Goal: Obtain resource: Obtain resource

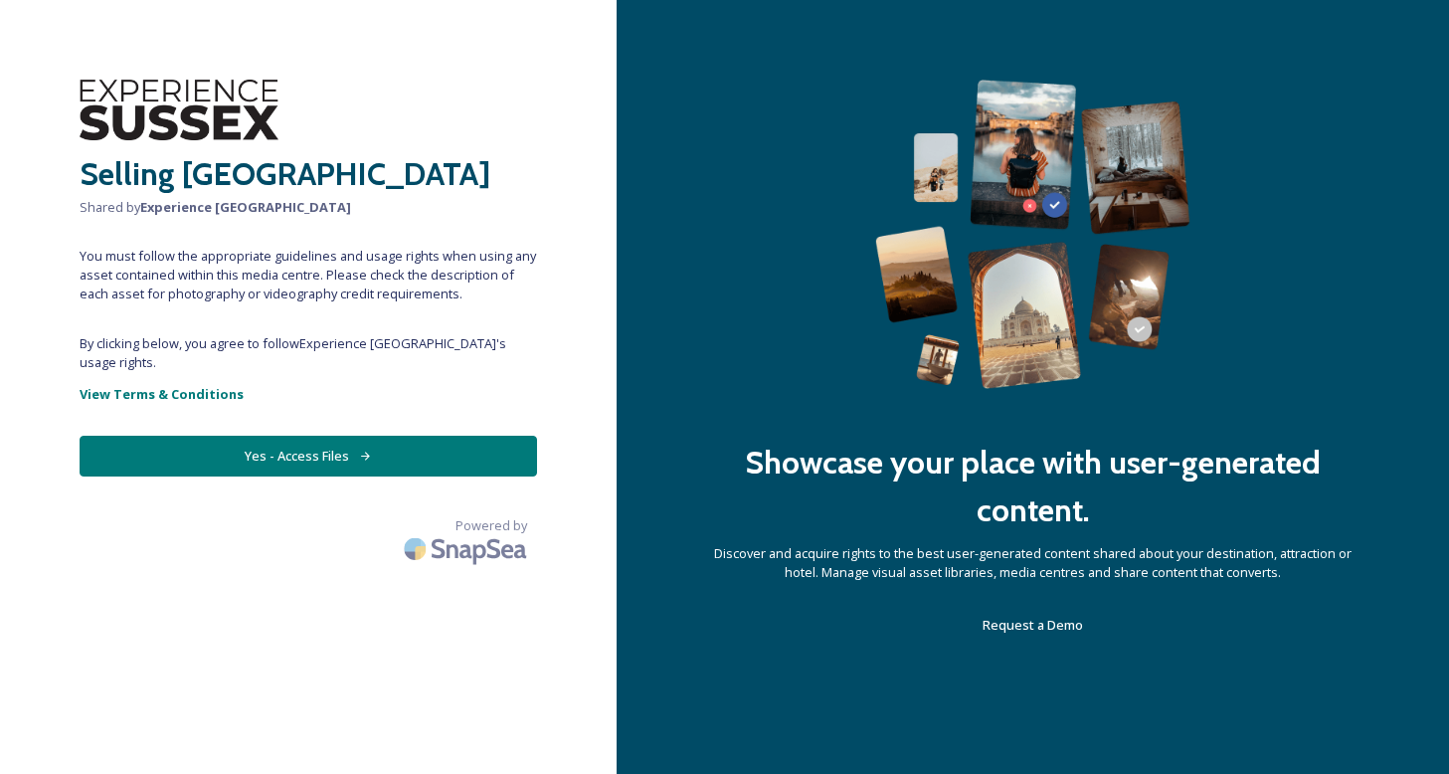
click at [265, 441] on button "Yes - Access Files" at bounding box center [308, 456] width 457 height 41
click at [436, 437] on button "Yes - Access Files" at bounding box center [308, 456] width 457 height 41
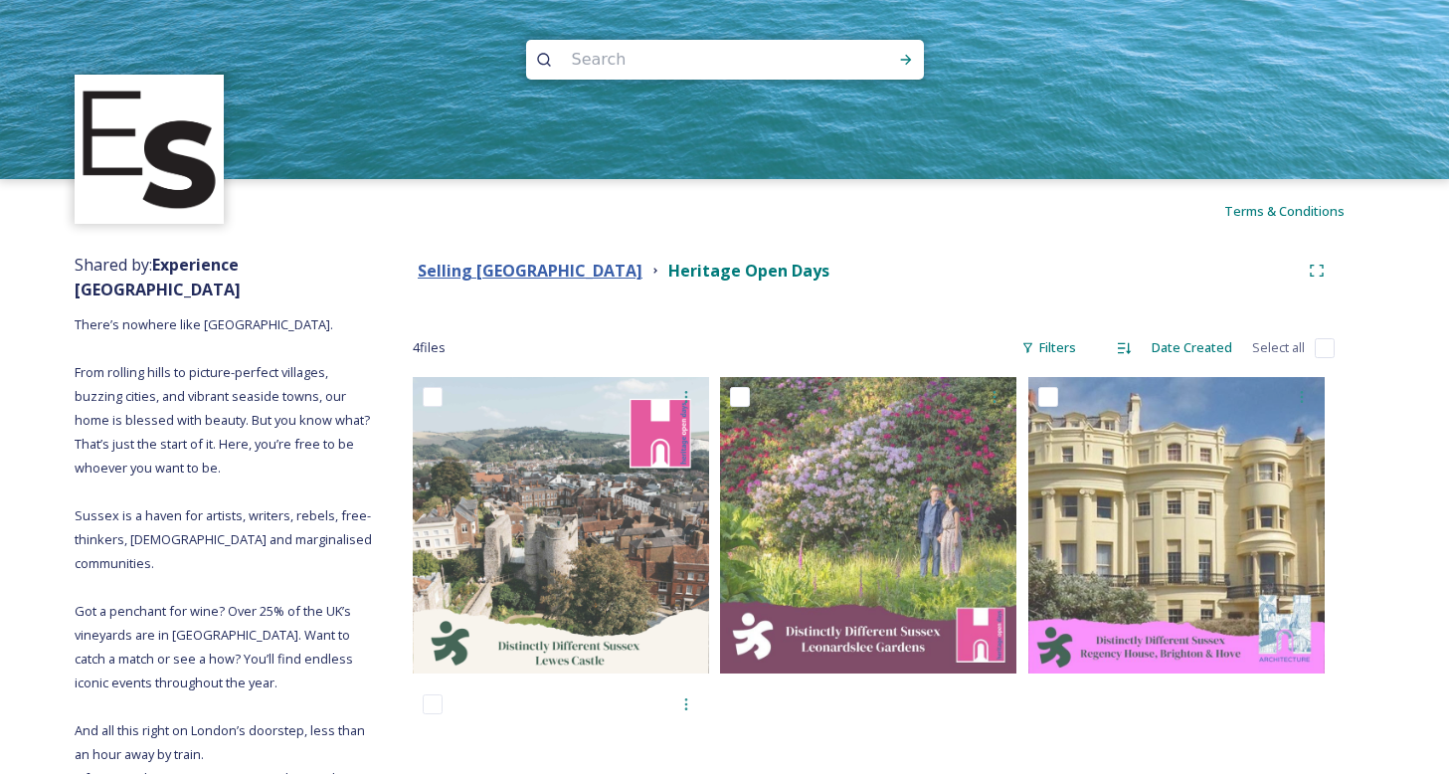
click at [519, 267] on strong "Selling [GEOGRAPHIC_DATA]" at bounding box center [530, 271] width 225 height 22
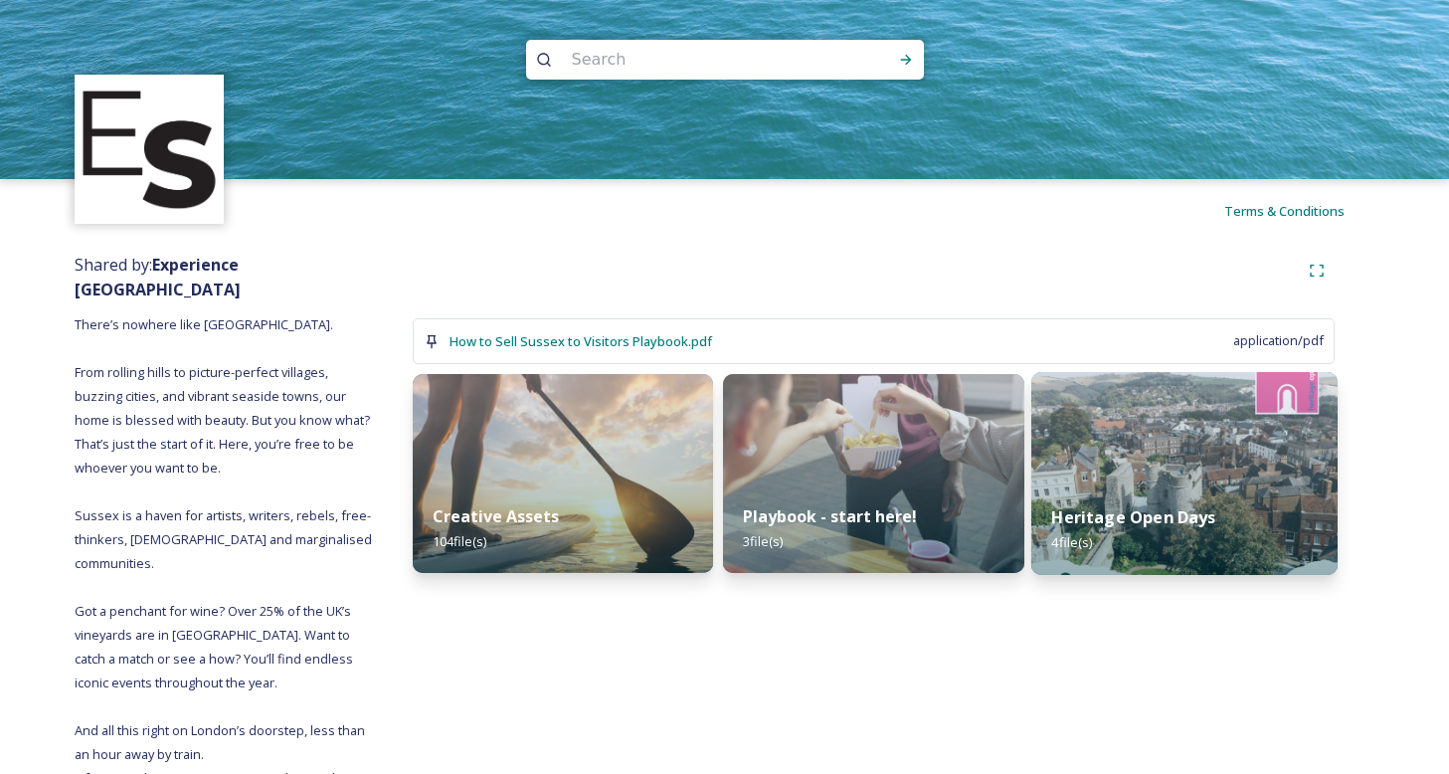
click at [1180, 384] on img at bounding box center [1184, 473] width 306 height 203
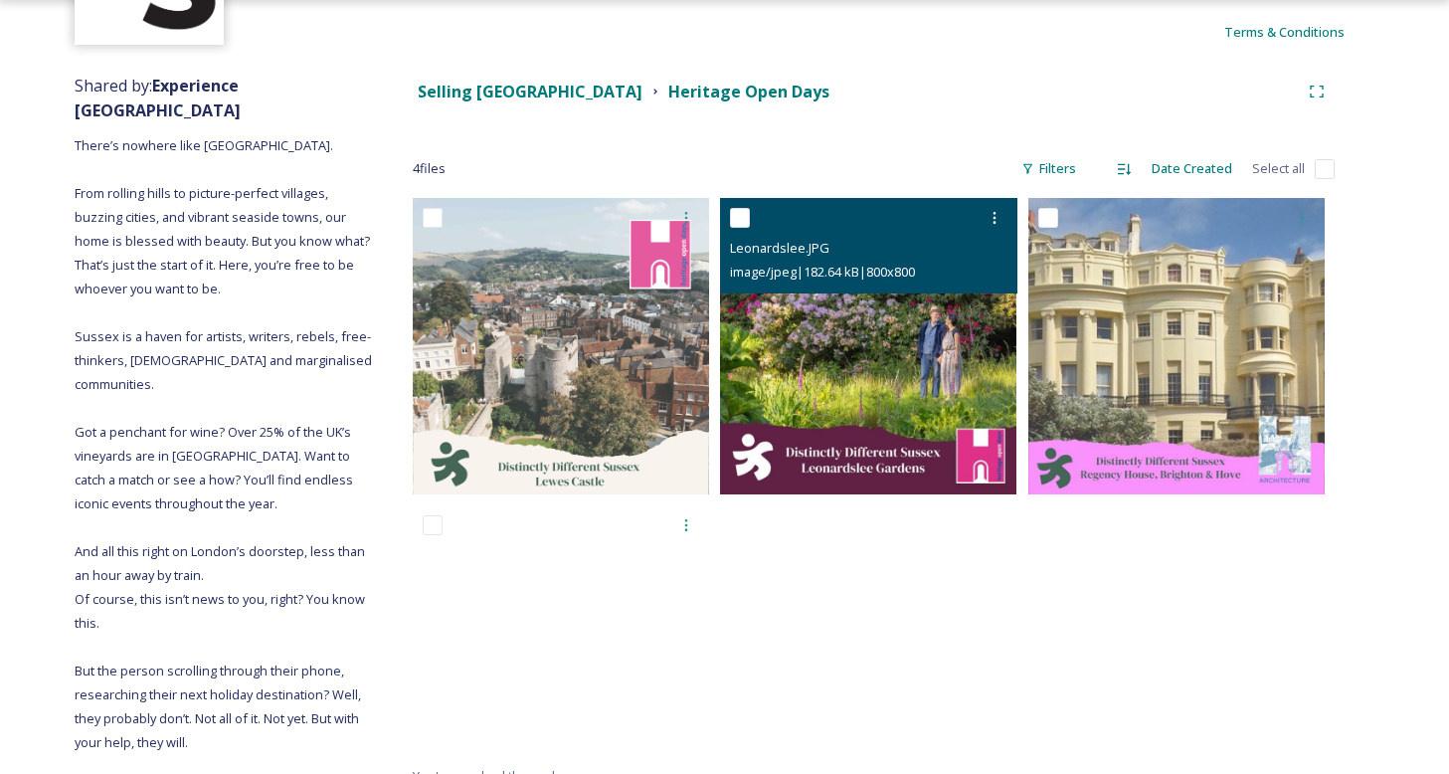
scroll to position [180, 0]
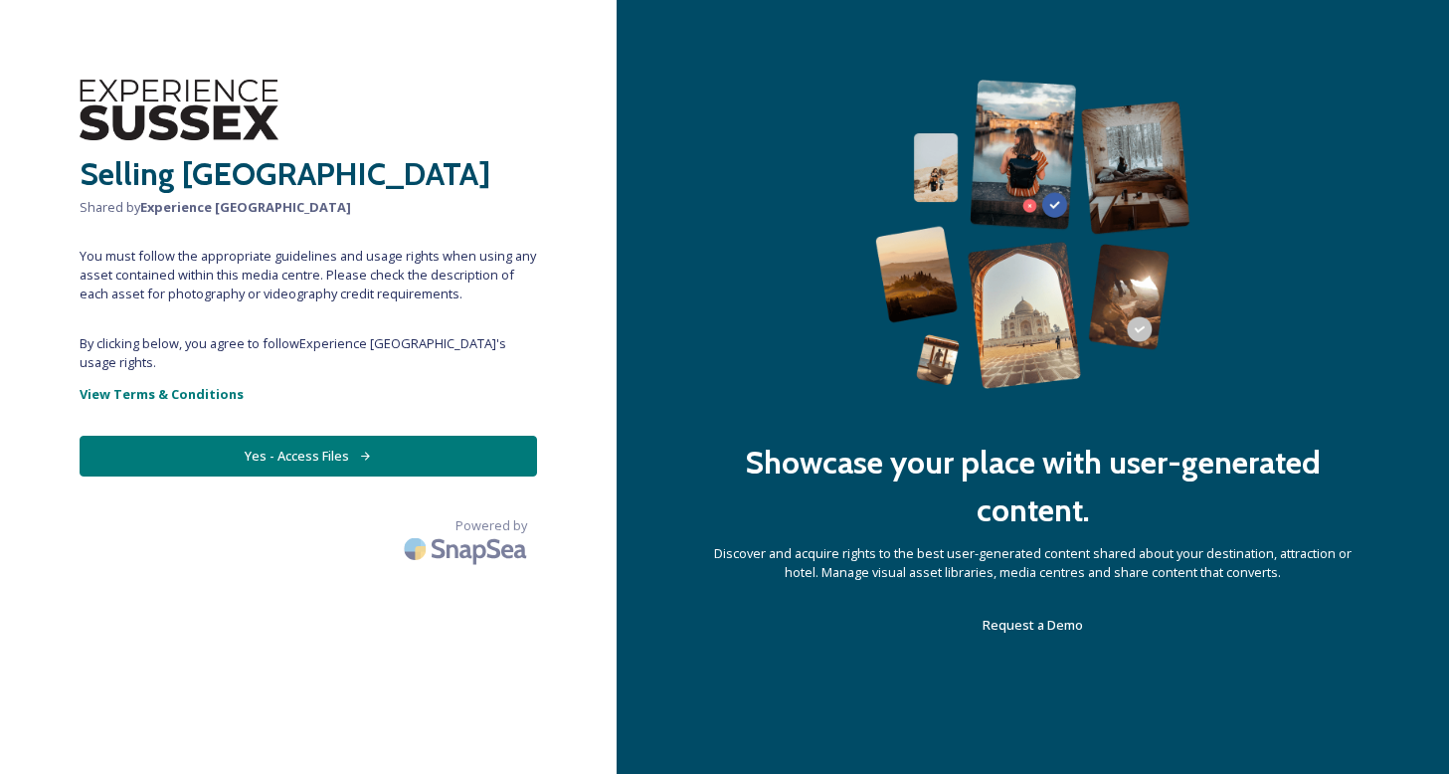
click at [426, 436] on button "Yes - Access Files" at bounding box center [308, 456] width 457 height 41
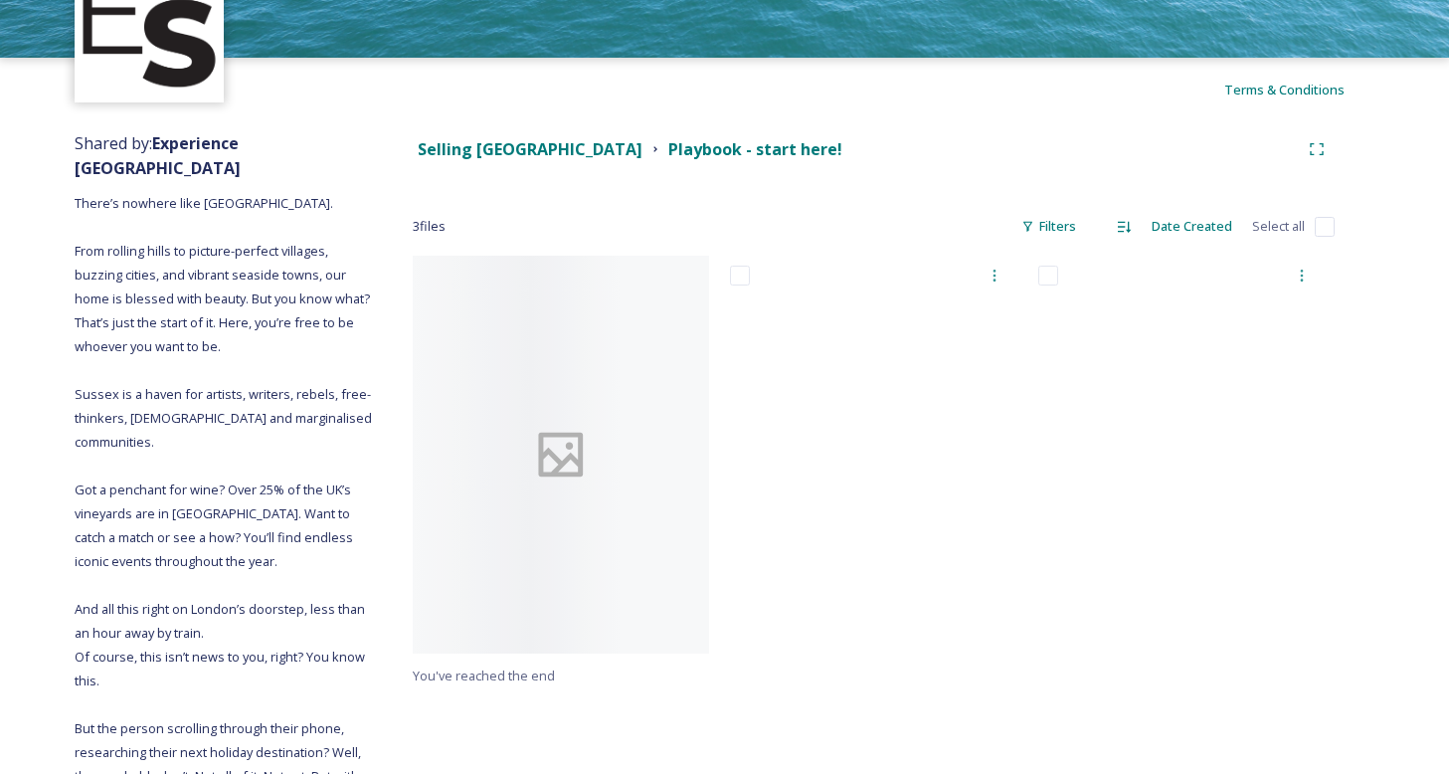
scroll to position [127, 0]
